Goal: Book appointment/travel/reservation

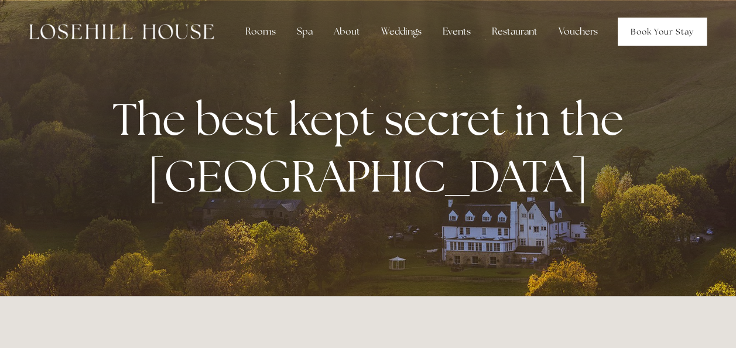
click at [664, 32] on link "Book Your Stay" at bounding box center [662, 32] width 89 height 28
click at [654, 30] on link "Book Your Stay" at bounding box center [662, 32] width 89 height 28
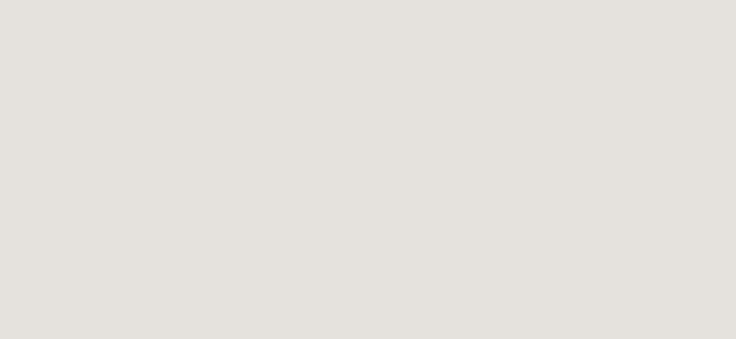
scroll to position [240, 0]
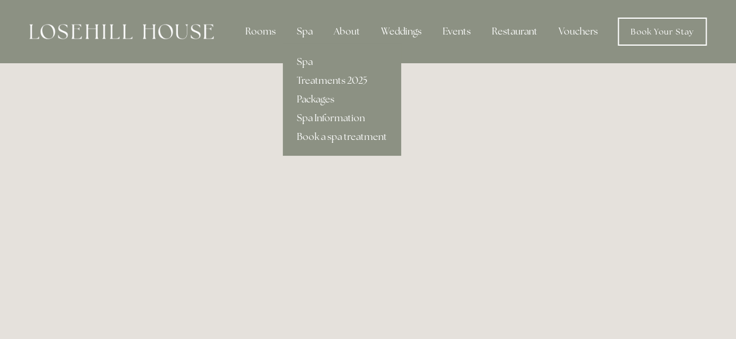
click at [305, 31] on div "Spa" at bounding box center [305, 31] width 35 height 23
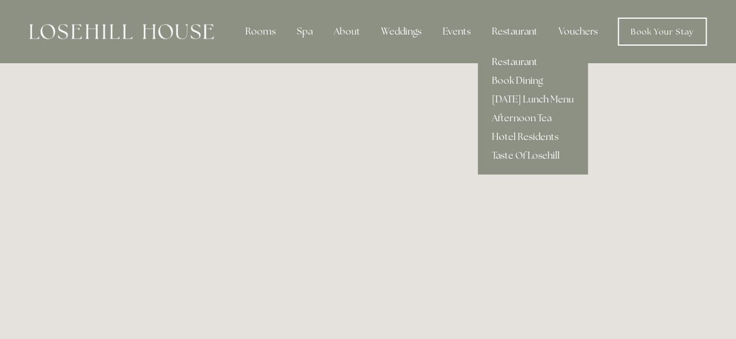
click at [503, 61] on link "Restaurant" at bounding box center [533, 62] width 110 height 19
click at [502, 61] on link "Restaurant" at bounding box center [533, 62] width 110 height 19
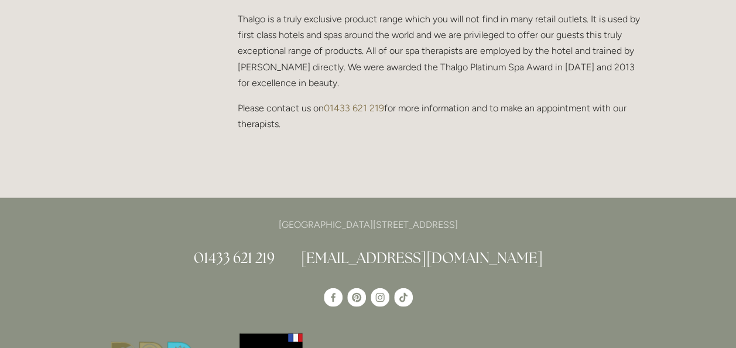
scroll to position [1288, 0]
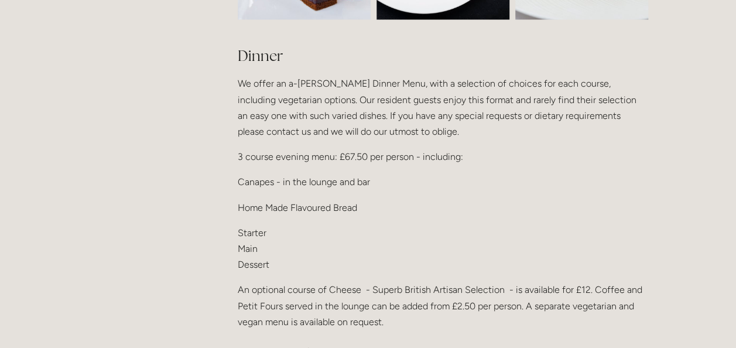
scroll to position [1523, 0]
